Goal: Communication & Community: Answer question/provide support

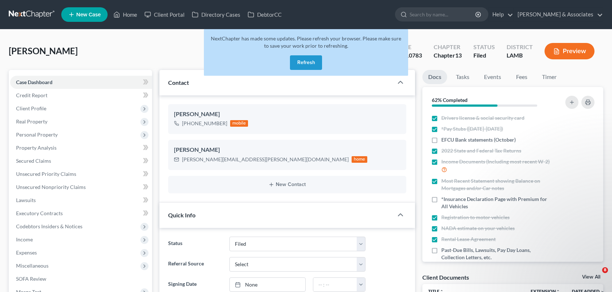
select select "8"
select select "0"
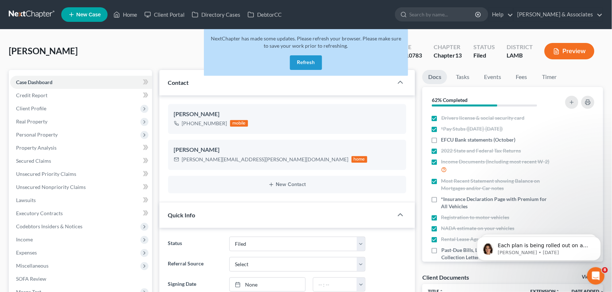
scroll to position [492, 0]
click at [120, 13] on icon at bounding box center [116, 14] width 7 height 9
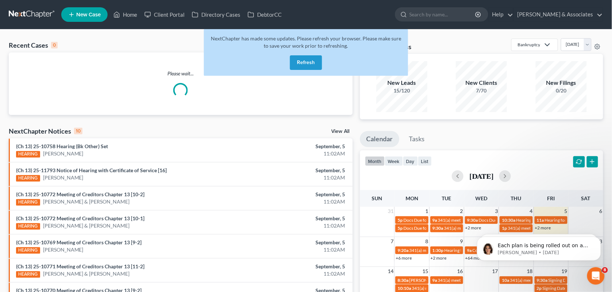
click at [309, 66] on button "Refresh" at bounding box center [306, 62] width 32 height 15
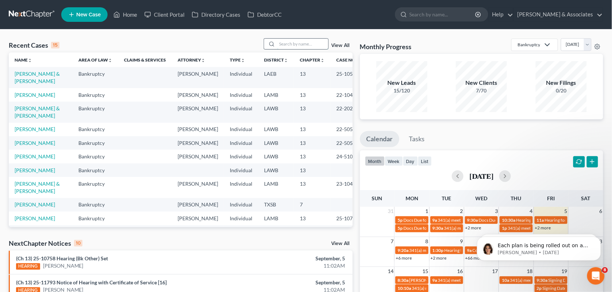
click at [287, 41] on input "search" at bounding box center [302, 44] width 51 height 11
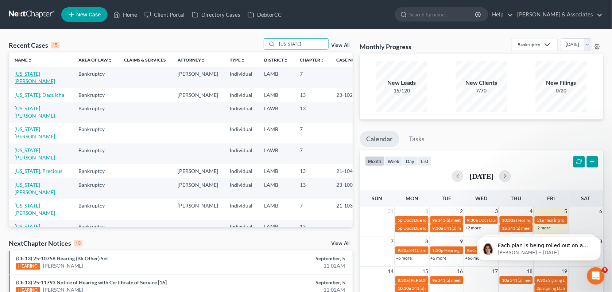
type input "[US_STATE]"
click at [30, 74] on link "[US_STATE][PERSON_NAME]" at bounding box center [35, 77] width 40 height 13
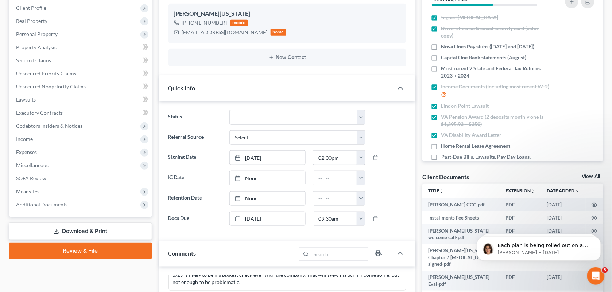
scroll to position [53, 0]
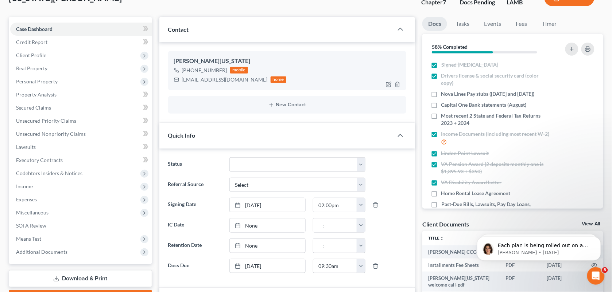
drag, startPoint x: 225, startPoint y: 70, endPoint x: 188, endPoint y: 71, distance: 36.1
click at [188, 71] on div "+1 (225) 472-1817 mobile" at bounding box center [230, 70] width 113 height 9
copy div "(225) 472-1817"
drag, startPoint x: 244, startPoint y: 12, endPoint x: 433, endPoint y: 49, distance: 192.1
click at [244, 12] on div "Washington, Willie Upgraded Chapter Chapter 7 Status Docs Pending District LAMB…" at bounding box center [306, 1] width 594 height 32
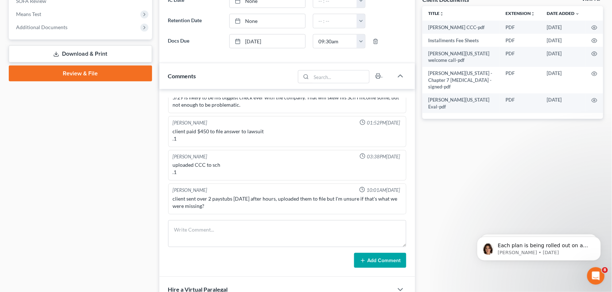
scroll to position [308, 0]
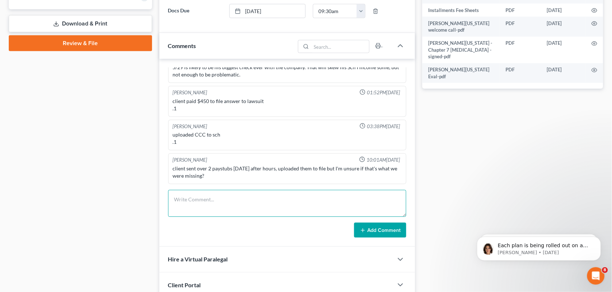
click at [234, 192] on textarea at bounding box center [287, 203] width 238 height 27
click at [250, 201] on textarea "Called AMH's direct line as she was with a client. Called him back: NA, LVM, em…" at bounding box center [287, 203] width 238 height 27
click at [382, 204] on textarea "Called AMH's direct line as she was with a client. Called him back: NA, LVM, em…" at bounding box center [287, 203] width 238 height 27
type textarea "Called AMH's direct line as she was with a client. Called him back: NA, LVM, te…"
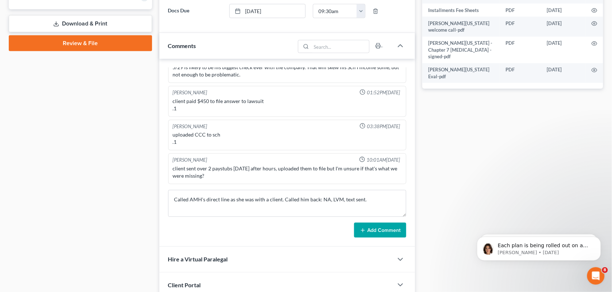
click at [381, 237] on button "Add Comment" at bounding box center [380, 230] width 52 height 15
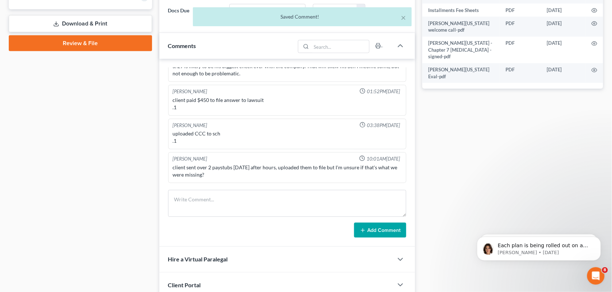
scroll to position [242, 0]
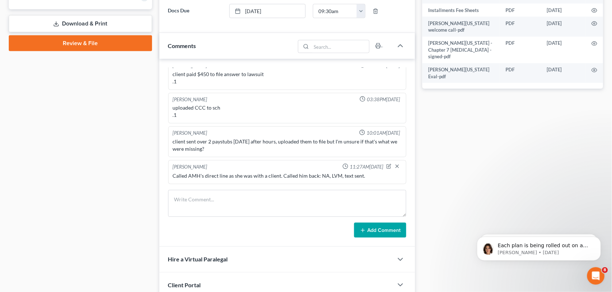
click at [83, 127] on div "Case Dashboard Payments Invoices Payments Payments Credit Report Client Profile" at bounding box center [80, 56] width 151 height 588
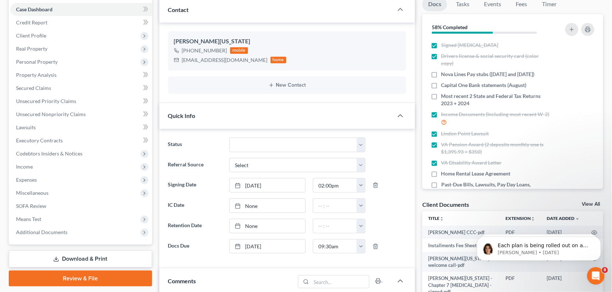
scroll to position [0, 0]
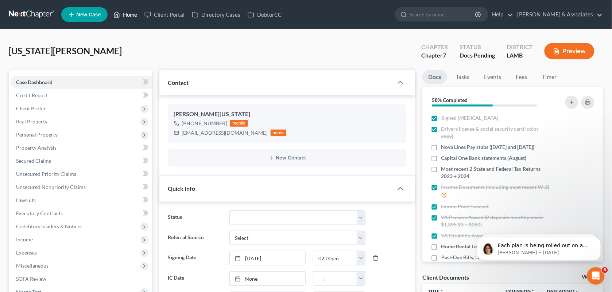
click at [126, 20] on link "Home" at bounding box center [125, 14] width 31 height 13
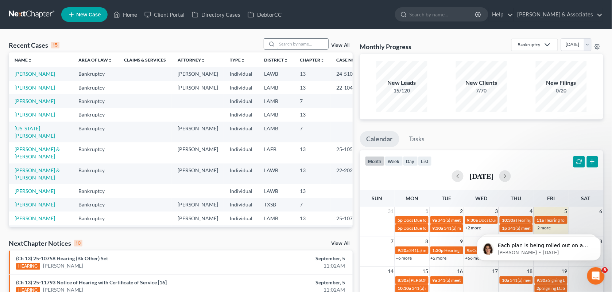
click at [290, 44] on input "search" at bounding box center [302, 44] width 51 height 11
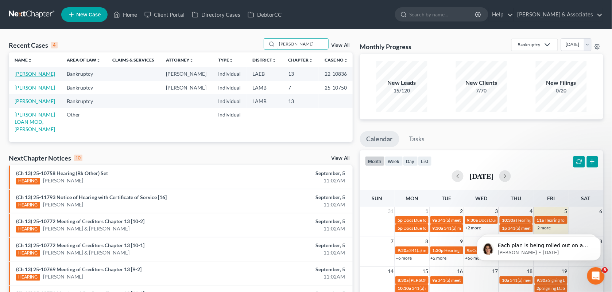
type input "lydia"
click at [41, 74] on link "Jackson, Lydia" at bounding box center [35, 74] width 40 height 6
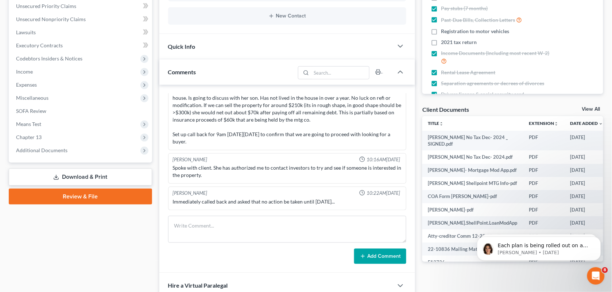
scroll to position [1419, 0]
click at [245, 230] on textarea at bounding box center [287, 229] width 238 height 27
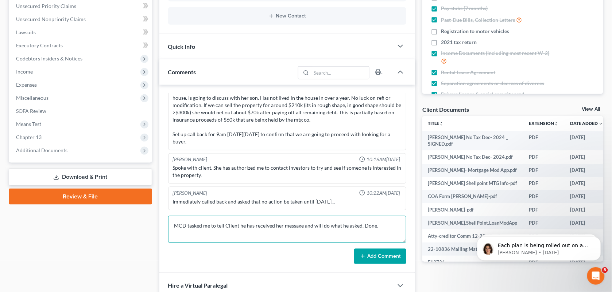
type textarea "MCD tasked me to tell Client he has received her message and will do what he as…"
click at [383, 254] on button "Add Comment" at bounding box center [380, 256] width 52 height 15
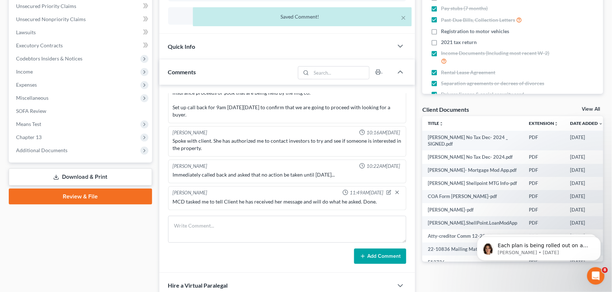
scroll to position [0, 0]
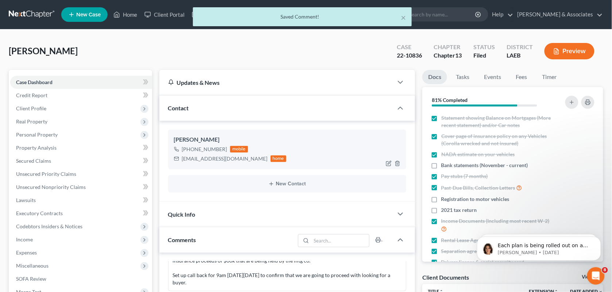
drag, startPoint x: 223, startPoint y: 147, endPoint x: 188, endPoint y: 149, distance: 35.0
click at [188, 149] on div "+1 (225) 276-5280" at bounding box center [204, 149] width 45 height 7
copy div "(225) 276-5280"
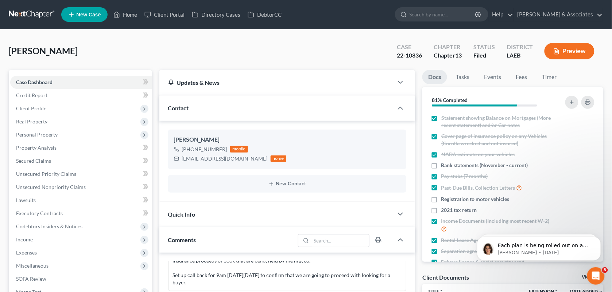
click at [264, 49] on div "Jackson, Lydia Upgraded Case 22-10836 Chapter Chapter 13 Status Filed District …" at bounding box center [306, 54] width 594 height 32
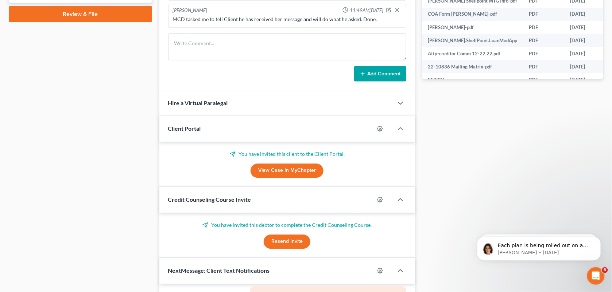
click at [431, 132] on div "Docs Tasks Events Fees Timer 81% Completed Nothing here yet! Statement showing …" at bounding box center [512, 83] width 188 height 728
